Goal: Transaction & Acquisition: Book appointment/travel/reservation

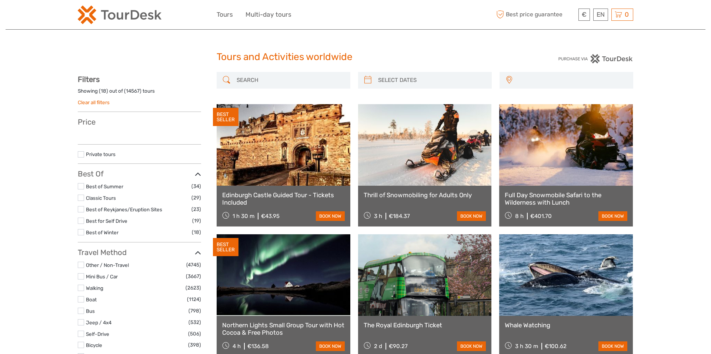
select select
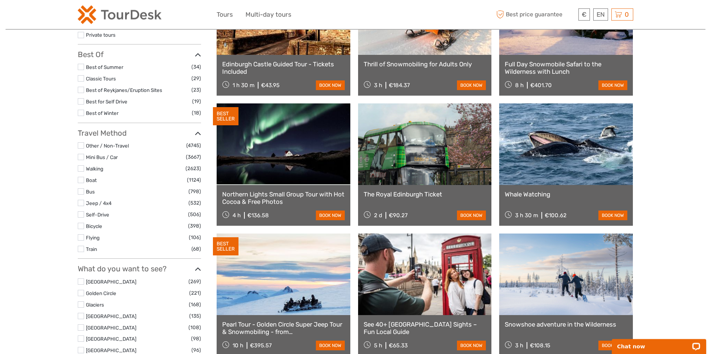
scroll to position [151, 0]
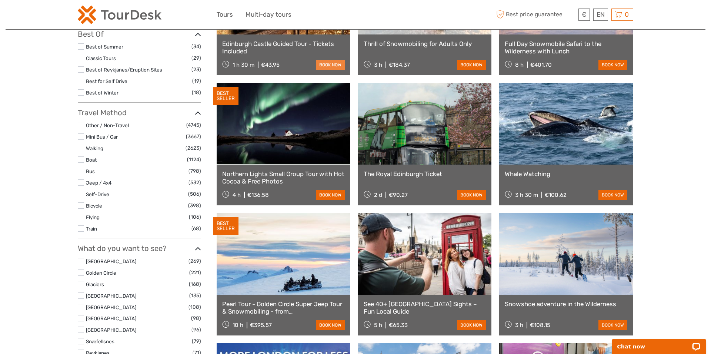
click at [327, 66] on link "book now" at bounding box center [330, 65] width 29 height 10
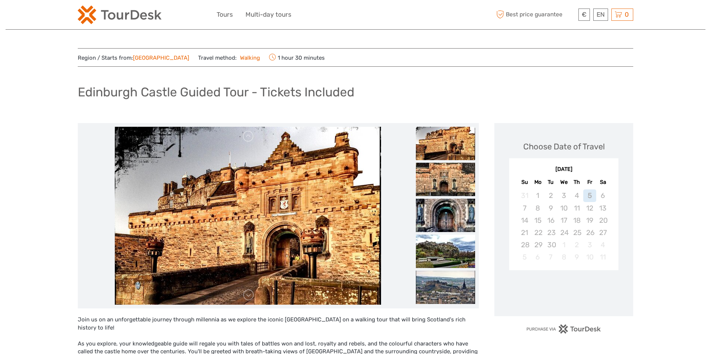
click at [155, 55] on link "Edinburgh" at bounding box center [161, 57] width 56 height 7
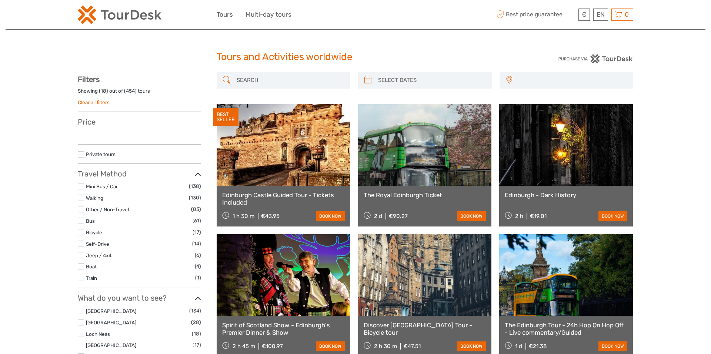
select select
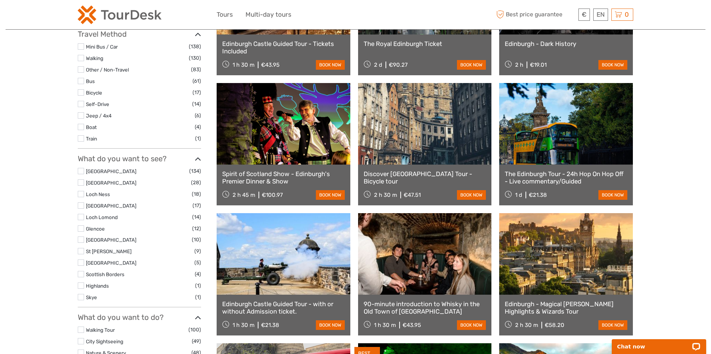
scroll to position [113, 0]
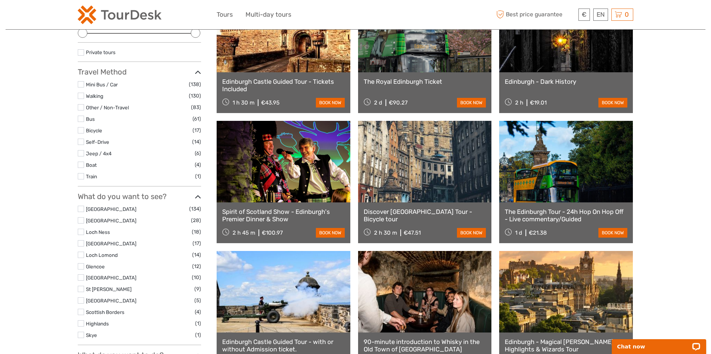
click at [82, 230] on label at bounding box center [81, 231] width 6 height 6
click at [0, 0] on input "checkbox" at bounding box center [0, 0] width 0 height 0
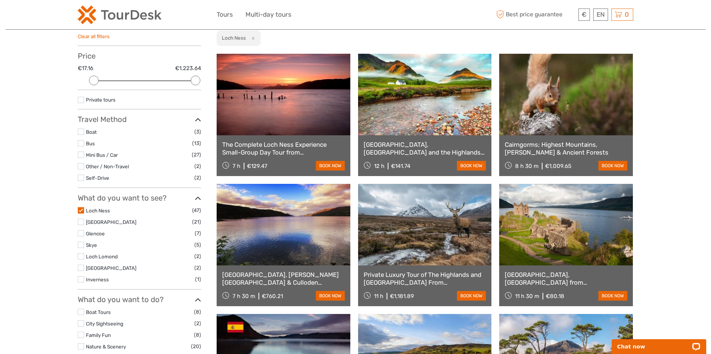
scroll to position [42, 0]
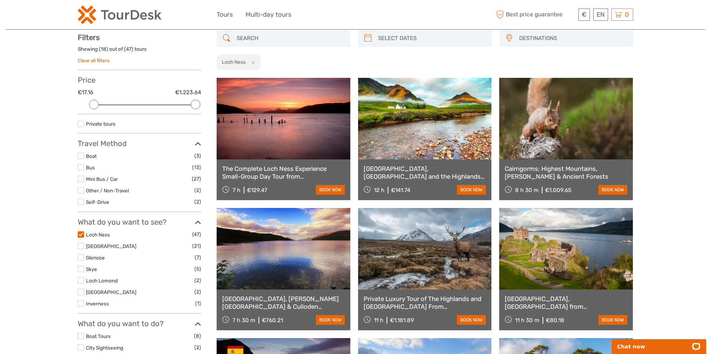
click at [78, 166] on label at bounding box center [81, 167] width 6 height 6
click at [0, 0] on input "checkbox" at bounding box center [0, 0] width 0 height 0
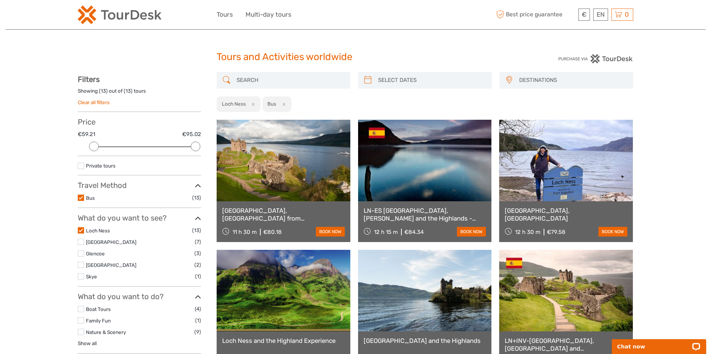
click at [92, 100] on link "Clear all filters" at bounding box center [94, 102] width 32 height 6
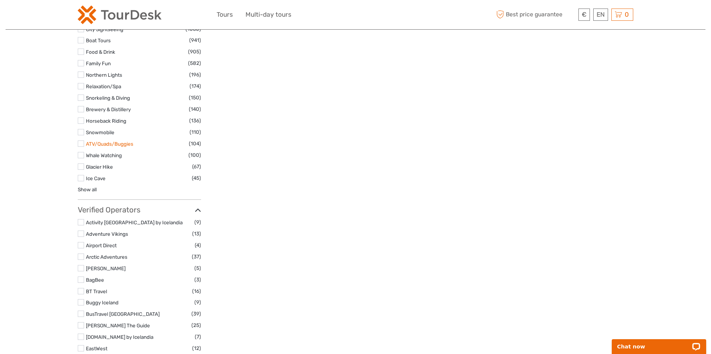
scroll to position [1700, 0]
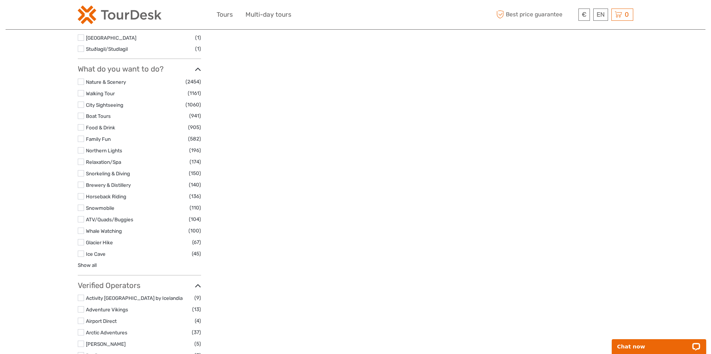
click at [81, 181] on label at bounding box center [81, 184] width 6 height 6
click at [0, 0] on input "checkbox" at bounding box center [0, 0] width 0 height 0
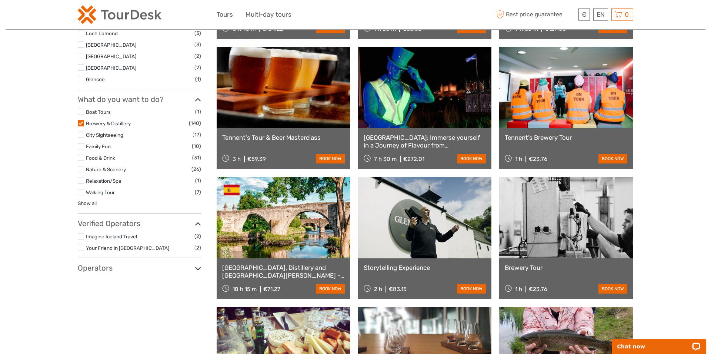
scroll to position [306, 0]
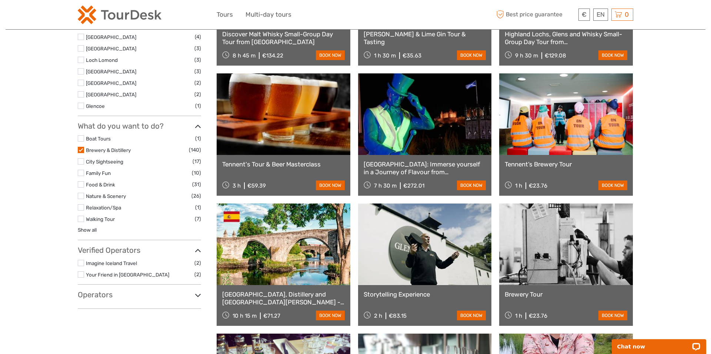
click at [80, 188] on li "Food & Drink (31)" at bounding box center [139, 184] width 123 height 9
click at [80, 184] on label at bounding box center [81, 184] width 6 height 6
click at [0, 0] on input "checkbox" at bounding box center [0, 0] width 0 height 0
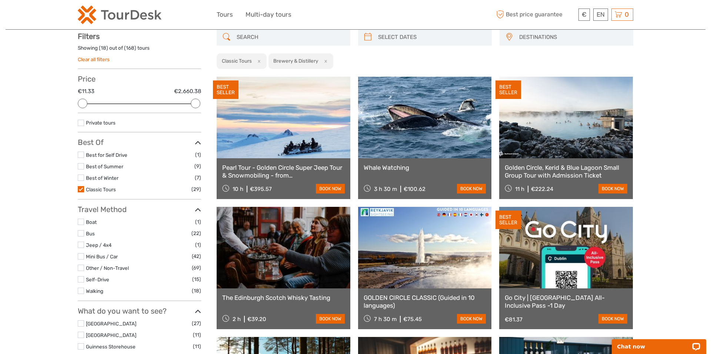
scroll to position [42, 0]
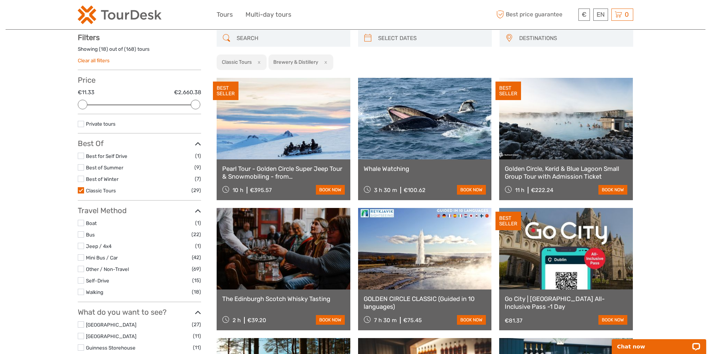
click at [325, 61] on button "x" at bounding box center [324, 62] width 10 height 8
click at [256, 63] on button "x" at bounding box center [258, 62] width 10 height 8
click at [260, 62] on button "x" at bounding box center [258, 62] width 10 height 8
click at [260, 63] on button "x" at bounding box center [258, 62] width 10 height 8
click at [328, 64] on button "x" at bounding box center [324, 62] width 10 height 8
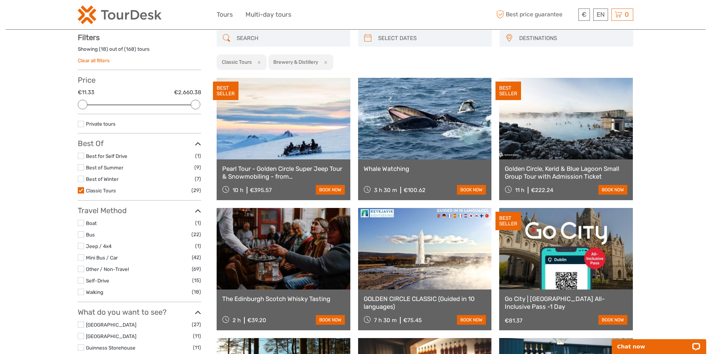
click at [258, 64] on button "x" at bounding box center [258, 62] width 10 height 8
click at [324, 63] on button "x" at bounding box center [324, 62] width 10 height 8
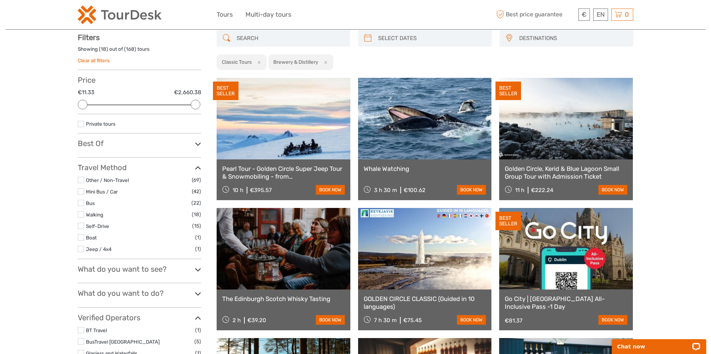
click at [277, 36] on input "search" at bounding box center [290, 38] width 113 height 13
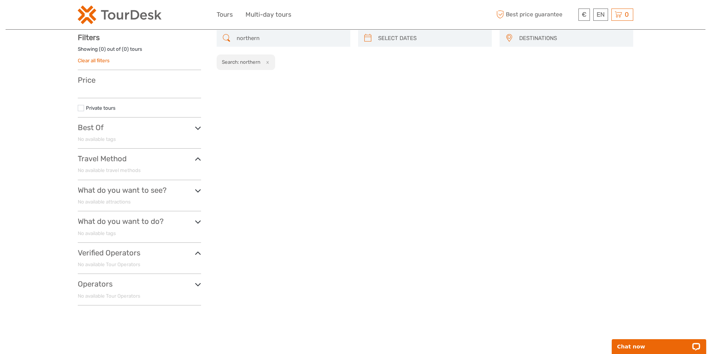
type input "northern"
click at [268, 63] on button "x" at bounding box center [266, 62] width 10 height 8
